Goal: Task Accomplishment & Management: Manage account settings

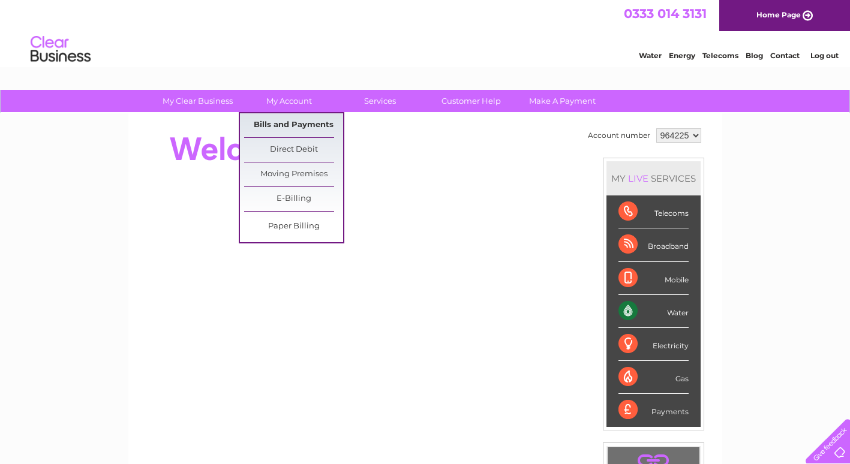
click at [298, 127] on link "Bills and Payments" at bounding box center [293, 125] width 99 height 24
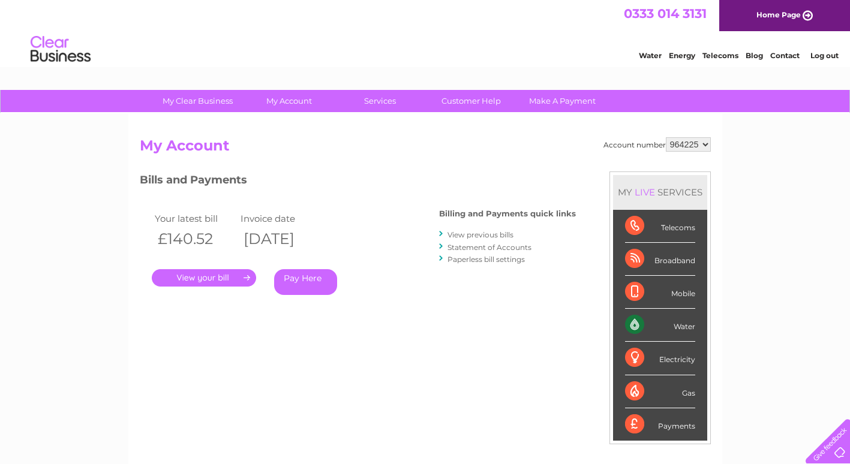
click at [207, 278] on link "." at bounding box center [204, 277] width 104 height 17
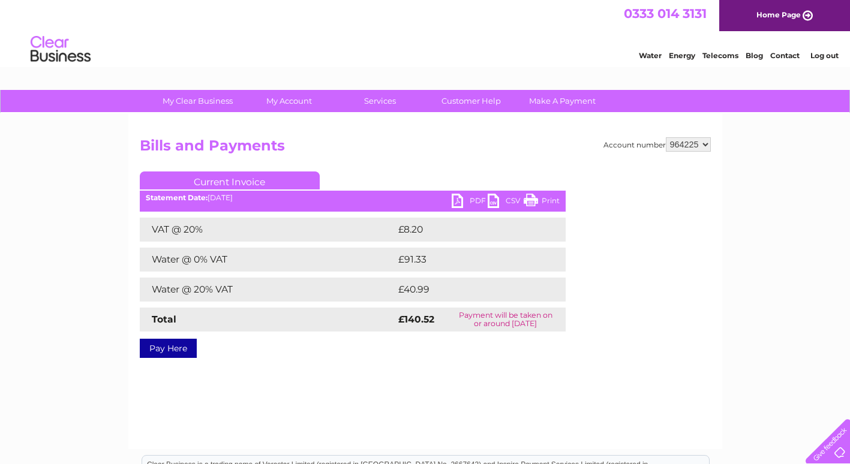
click at [459, 200] on link "PDF" at bounding box center [469, 202] width 36 height 17
